Goal: Information Seeking & Learning: Learn about a topic

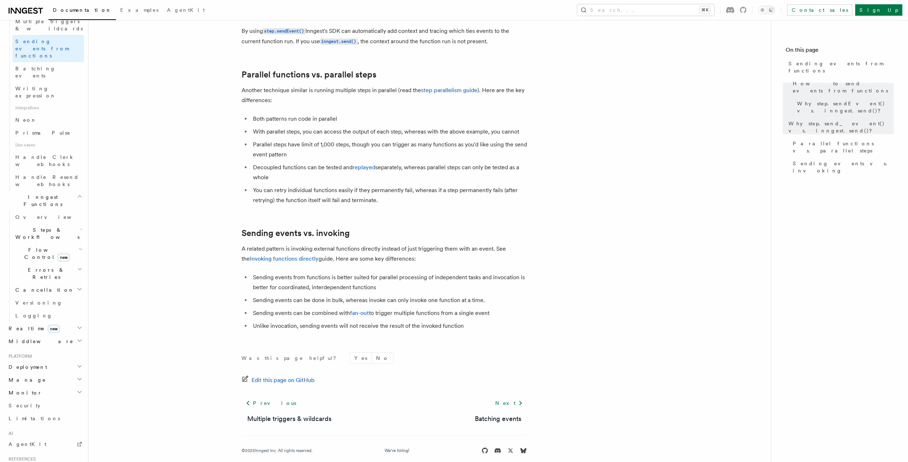
scroll to position [384, 0]
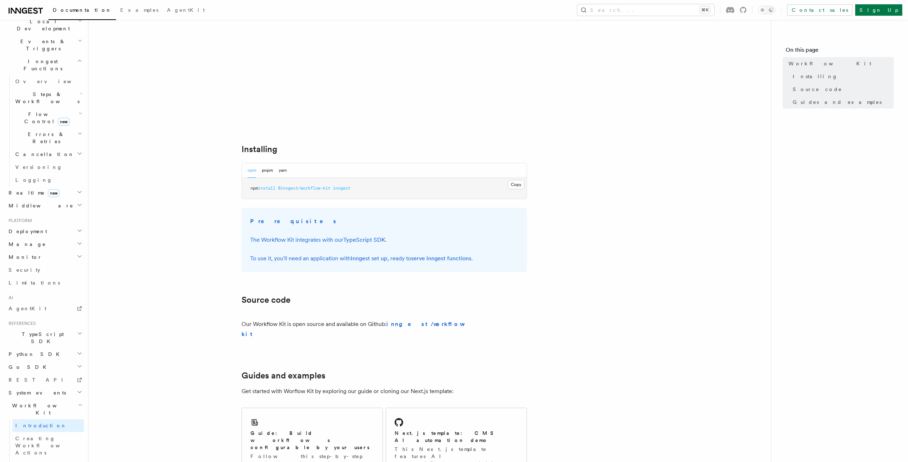
scroll to position [160, 0]
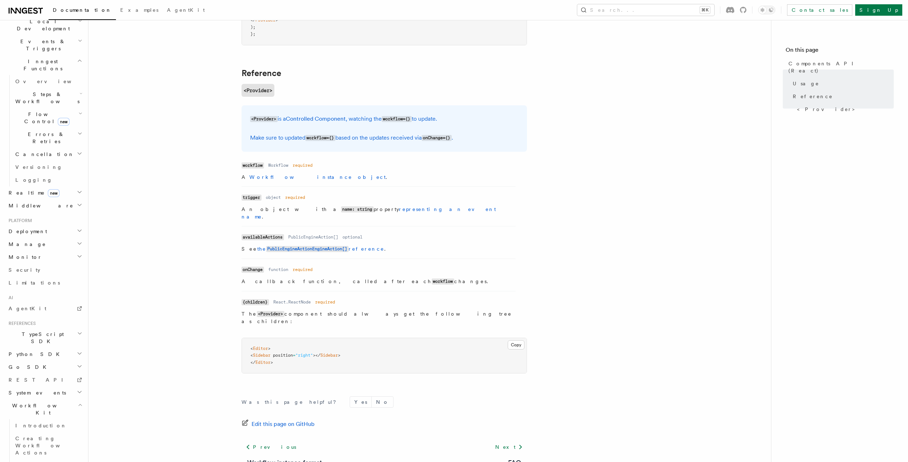
scroll to position [507, 0]
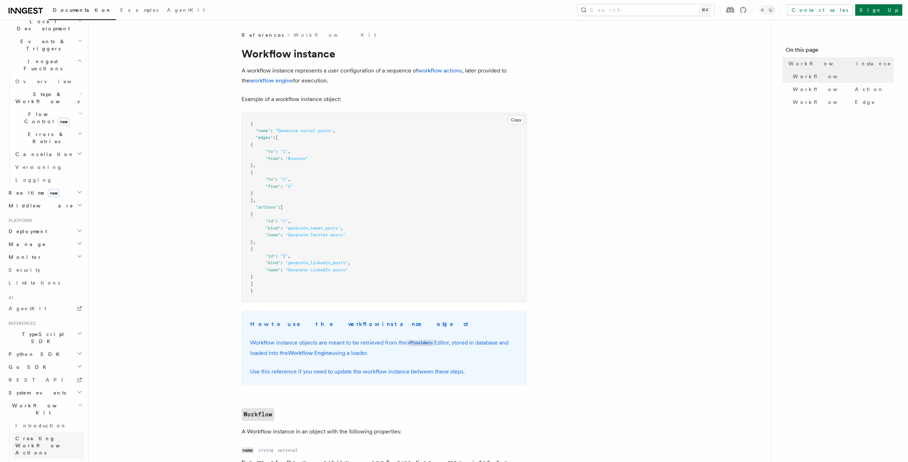
click at [49, 435] on span "Creating Workflow Actions" at bounding box center [46, 445] width 62 height 20
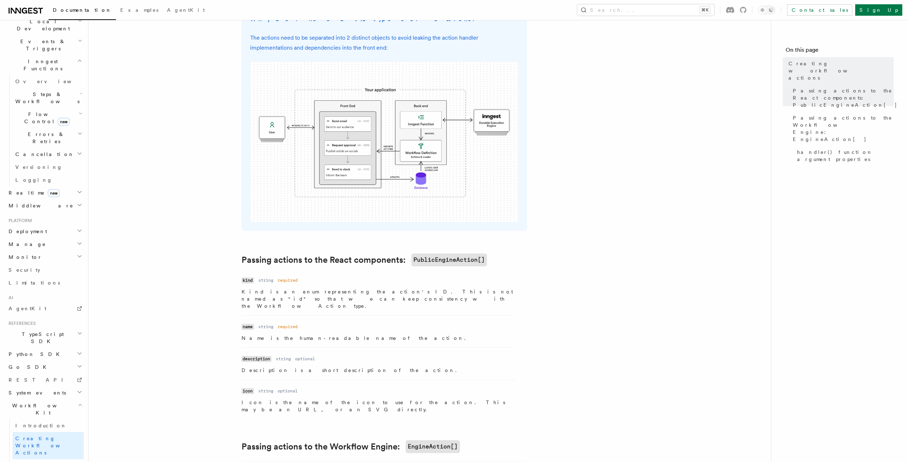
scroll to position [271, 0]
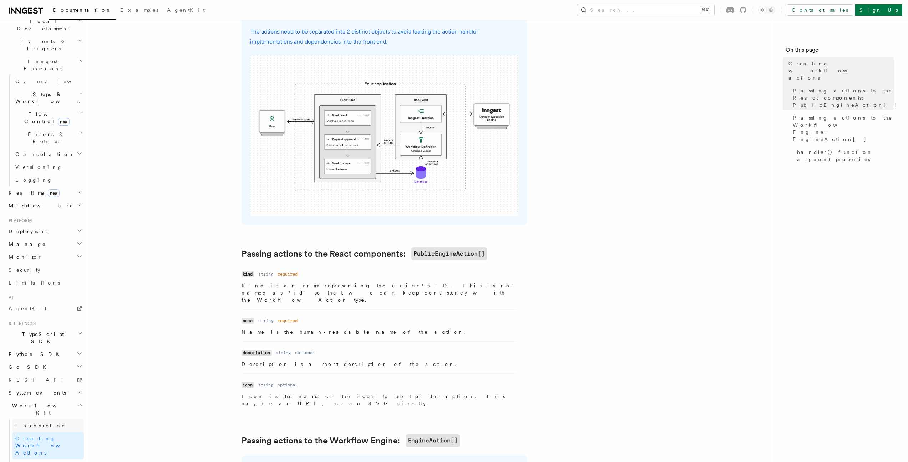
click at [43, 423] on span "Introduction" at bounding box center [40, 426] width 51 height 6
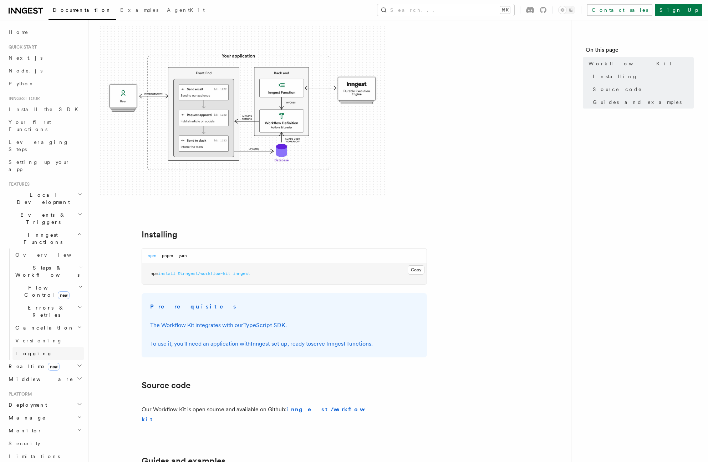
scroll to position [78, 0]
click at [59, 398] on h2 "Deployment" at bounding box center [45, 404] width 78 height 13
click at [55, 411] on link "Overview" at bounding box center [47, 417] width 71 height 13
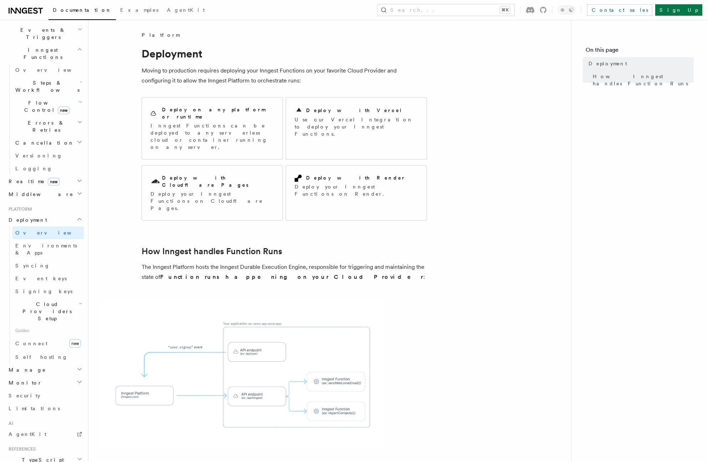
scroll to position [189, 0]
click at [49, 346] on link "Self hosting" at bounding box center [47, 352] width 71 height 13
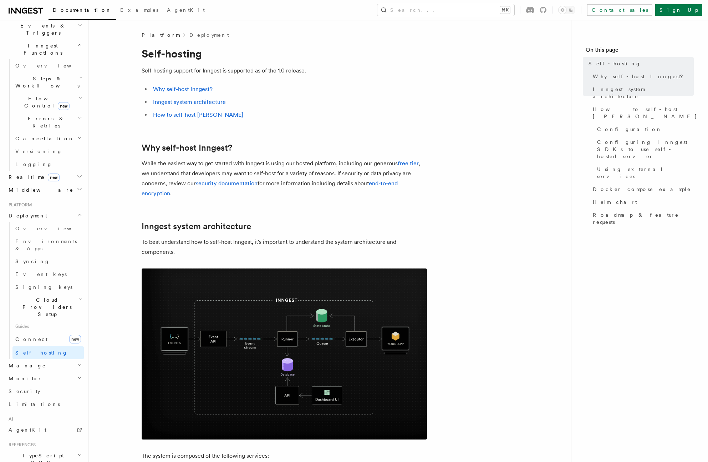
scroll to position [1, 0]
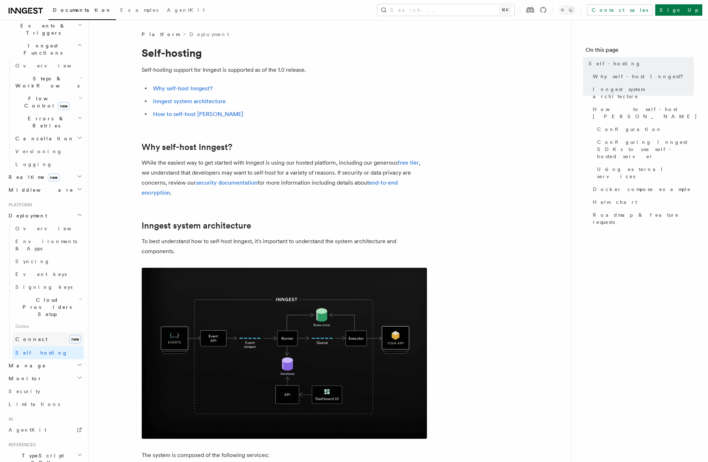
click at [41, 332] on link "Connect new" at bounding box center [47, 339] width 71 height 14
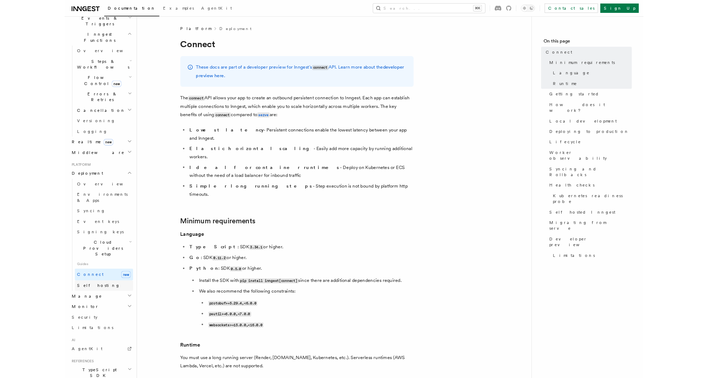
scroll to position [193, 0]
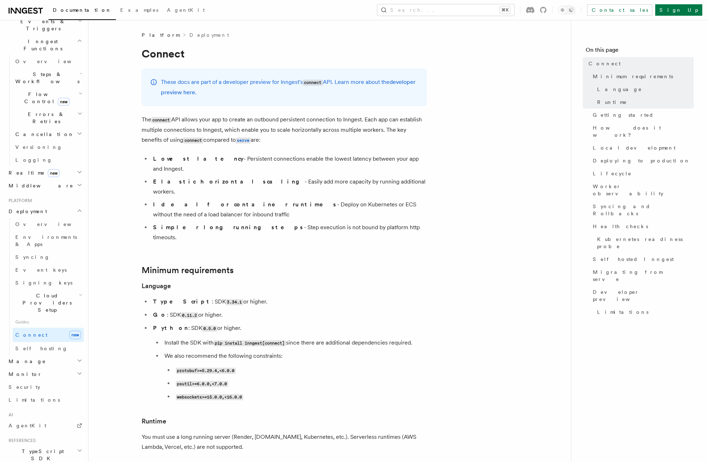
click at [51, 292] on span "Cloud Providers Setup" at bounding box center [45, 302] width 66 height 21
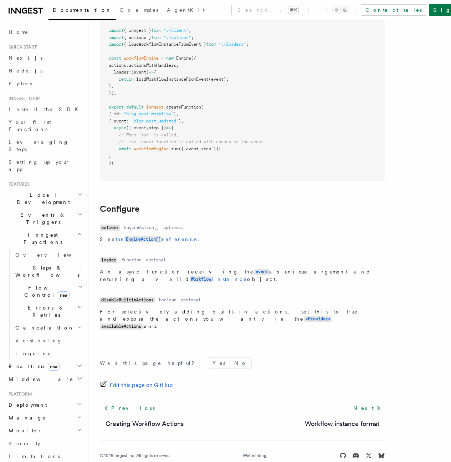
click at [33, 211] on span "Events & Triggers" at bounding box center [42, 218] width 72 height 14
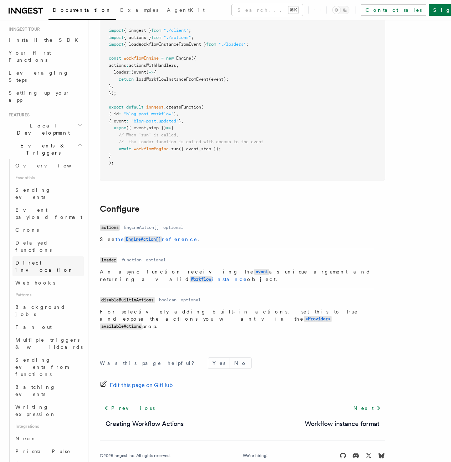
scroll to position [81, 0]
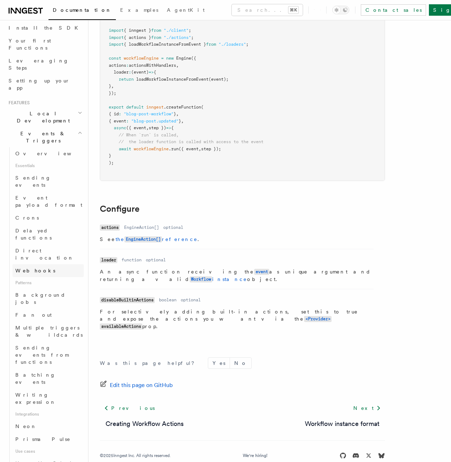
click at [36, 268] on span "Webhooks" at bounding box center [35, 271] width 40 height 6
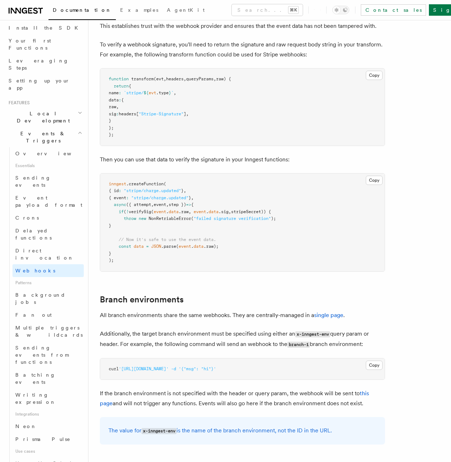
scroll to position [2304, 0]
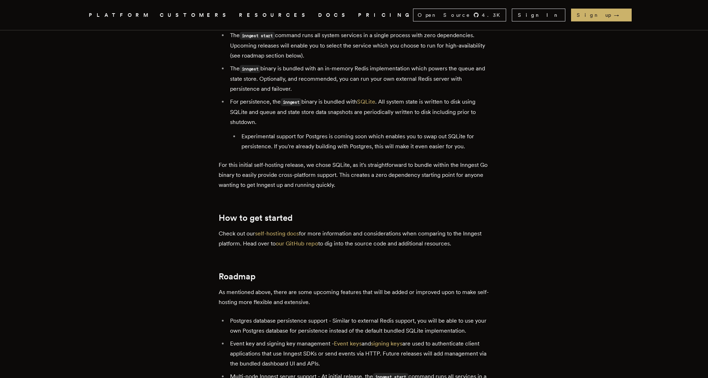
scroll to position [1285, 0]
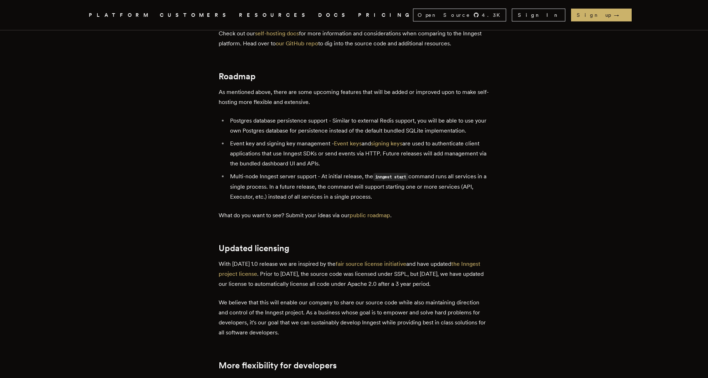
click at [183, 16] on link "CUSTOMERS" at bounding box center [195, 15] width 71 height 9
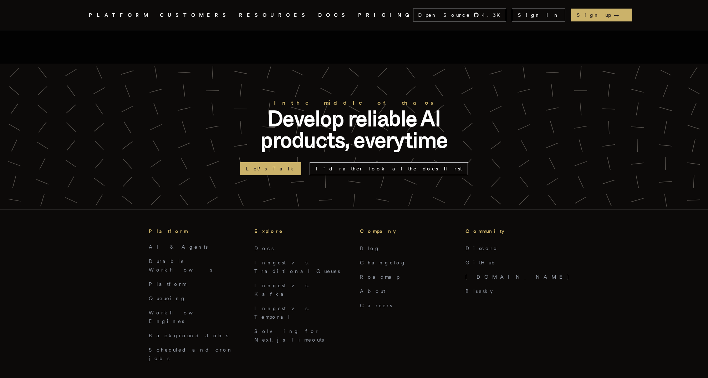
scroll to position [1716, 0]
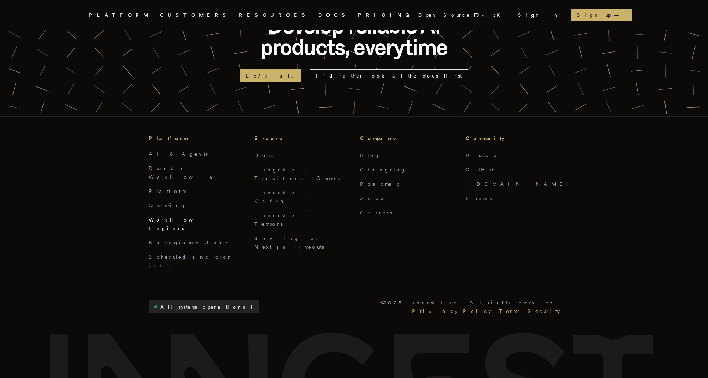
click at [174, 217] on link "Workflow Engines" at bounding box center [179, 224] width 61 height 14
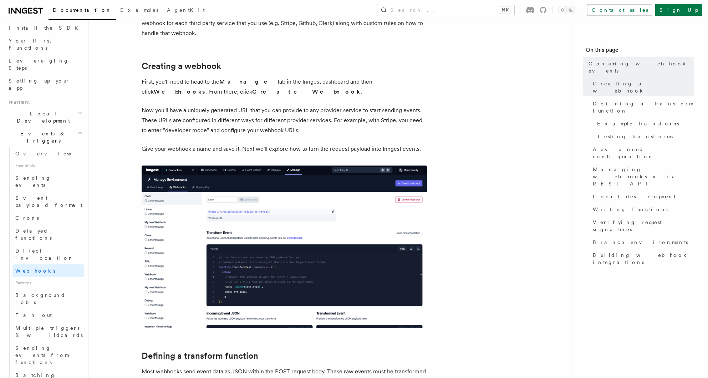
scroll to position [173, 0]
